Goal: Find specific page/section: Find specific page/section

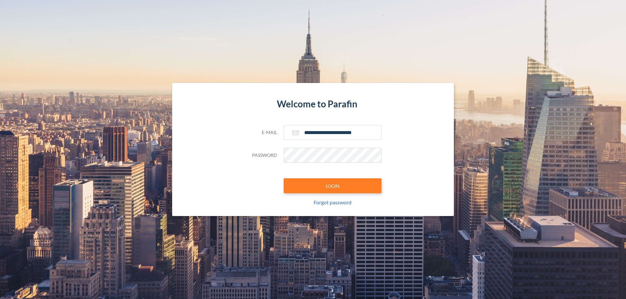
type input "**********"
click at [332, 186] on button "LOGIN" at bounding box center [332, 186] width 98 height 15
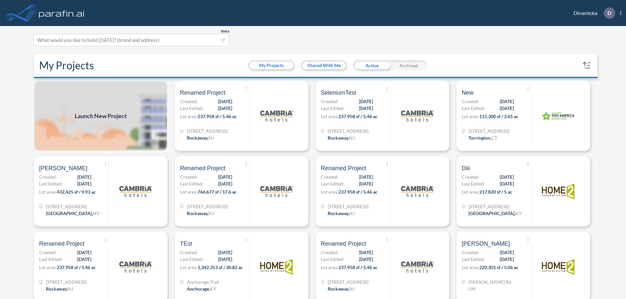
scroll to position [2, 0]
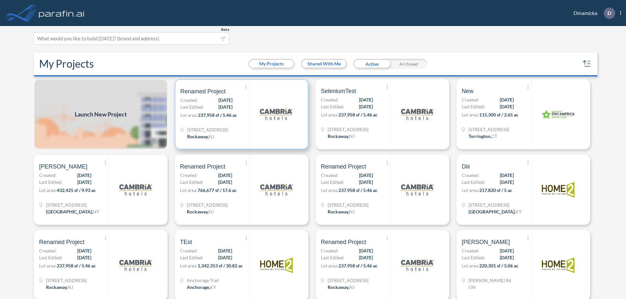
click at [240, 114] on p "Lot area: 237,958 sf / 5.46 ac" at bounding box center [214, 116] width 69 height 9
